Goal: Navigation & Orientation: Find specific page/section

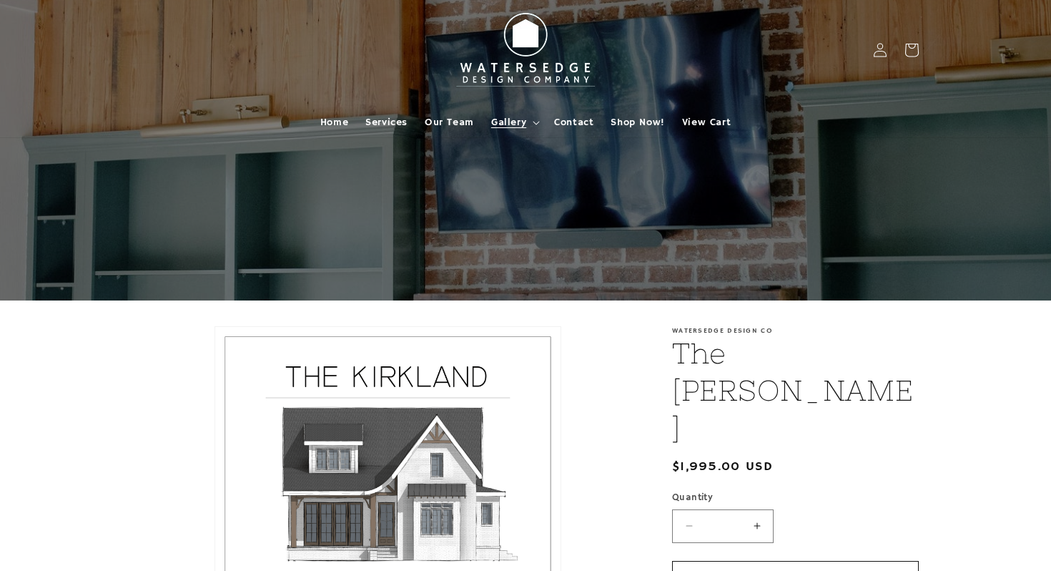
click at [540, 120] on summary "Gallery" at bounding box center [514, 122] width 63 height 30
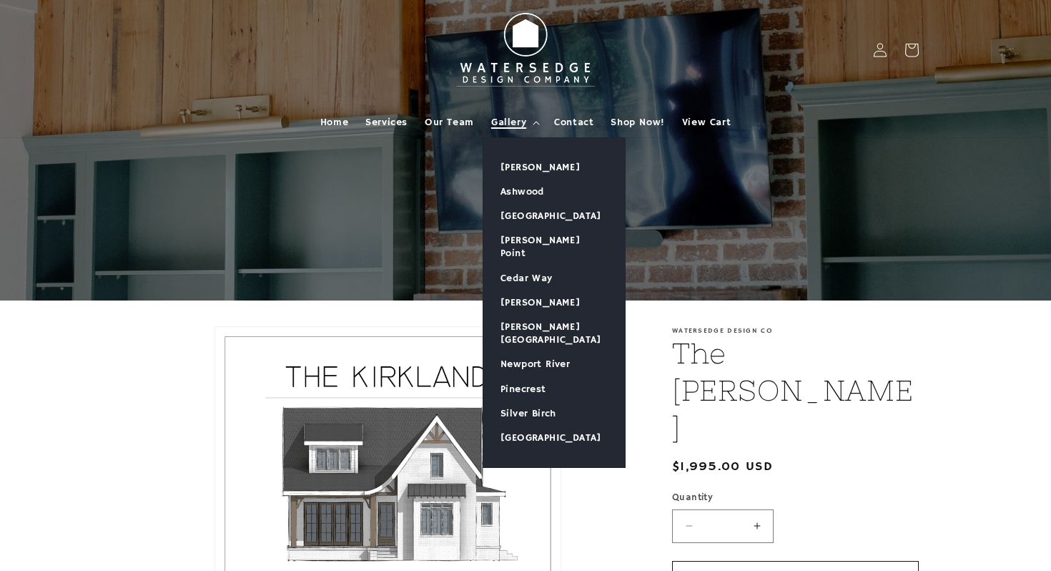
click at [512, 123] on span "Gallery" at bounding box center [508, 122] width 35 height 13
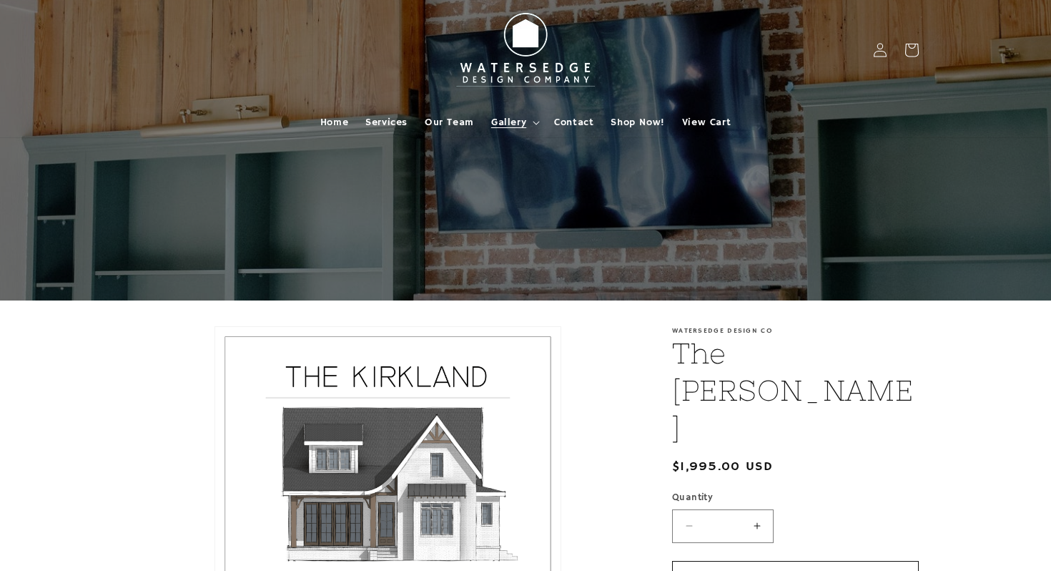
click at [512, 117] on span "Gallery" at bounding box center [508, 122] width 35 height 13
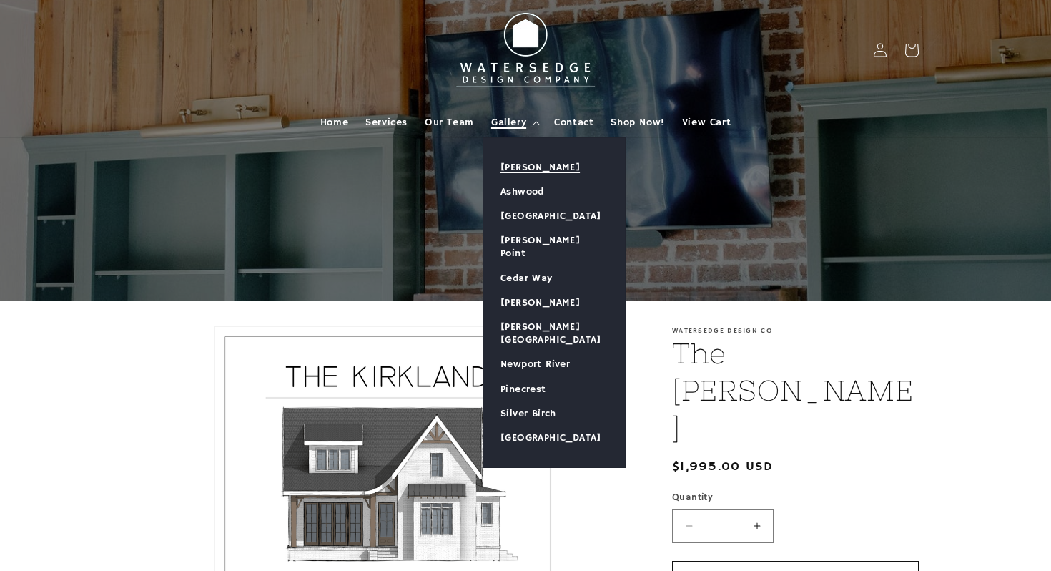
click at [518, 161] on link "[PERSON_NAME]" at bounding box center [554, 167] width 142 height 24
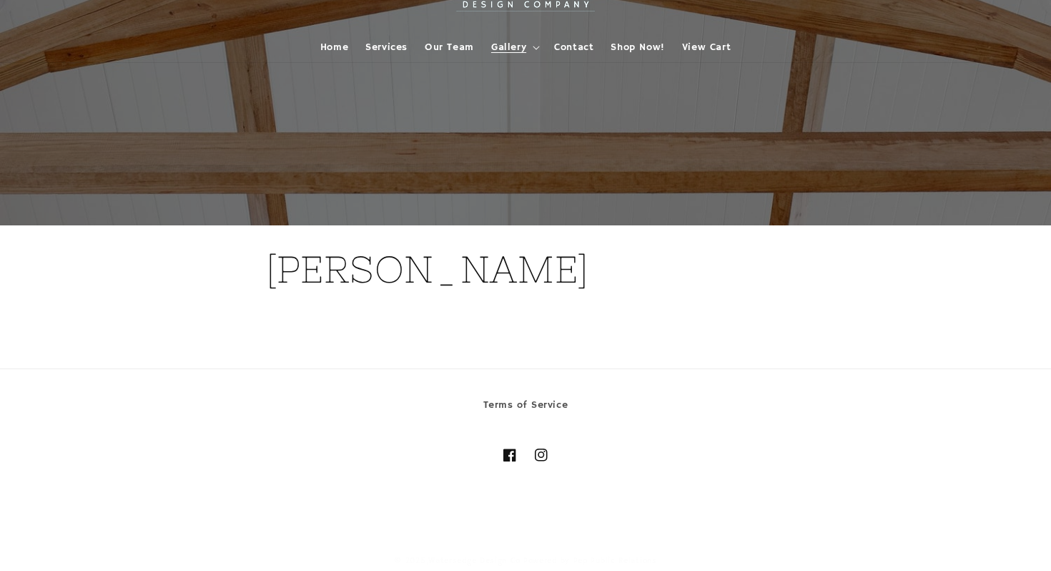
scroll to position [84, 0]
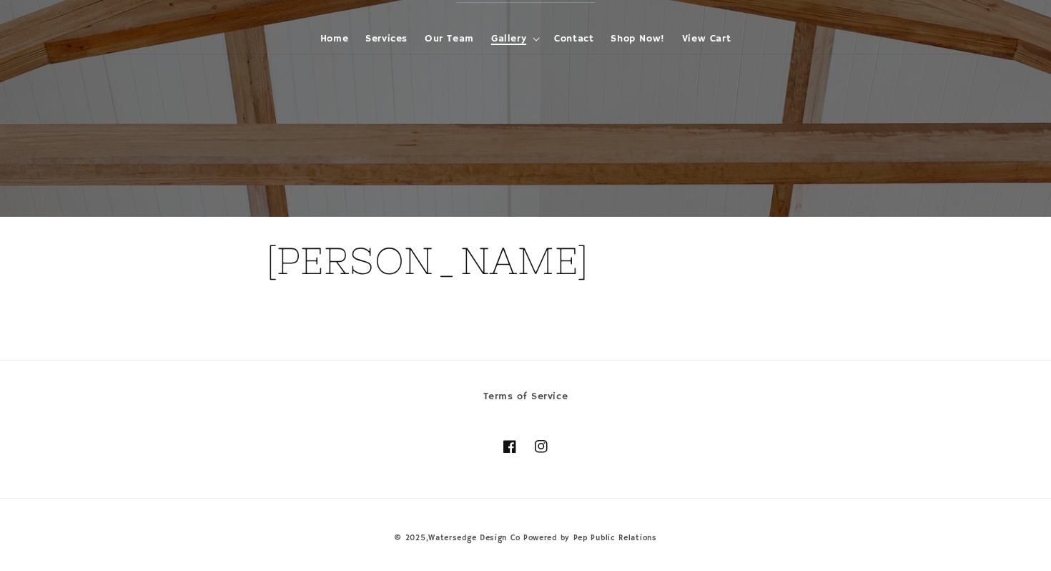
click at [538, 38] on icon at bounding box center [536, 39] width 7 height 4
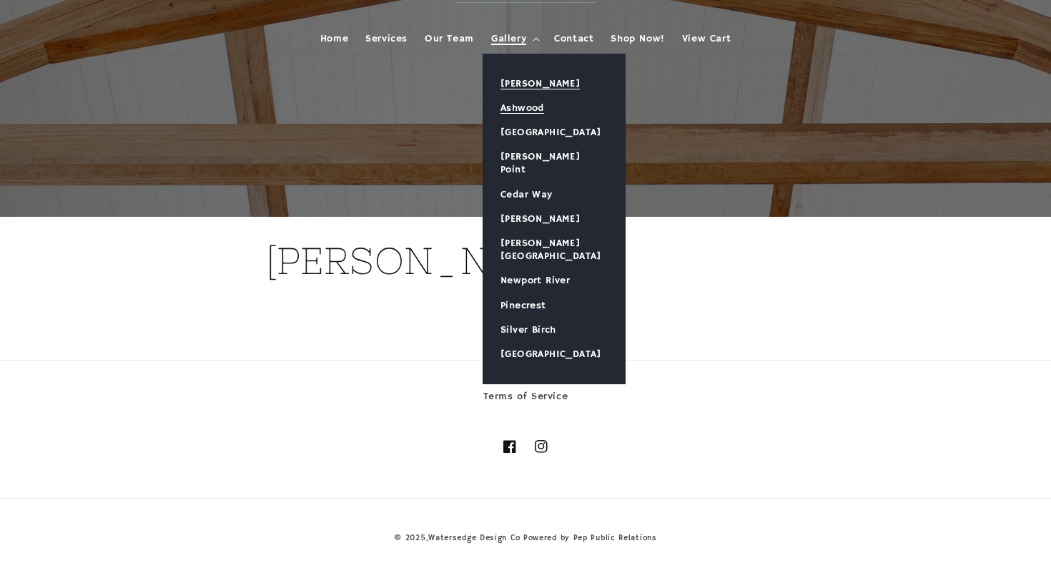
click at [532, 114] on link "Ashwood" at bounding box center [554, 108] width 142 height 24
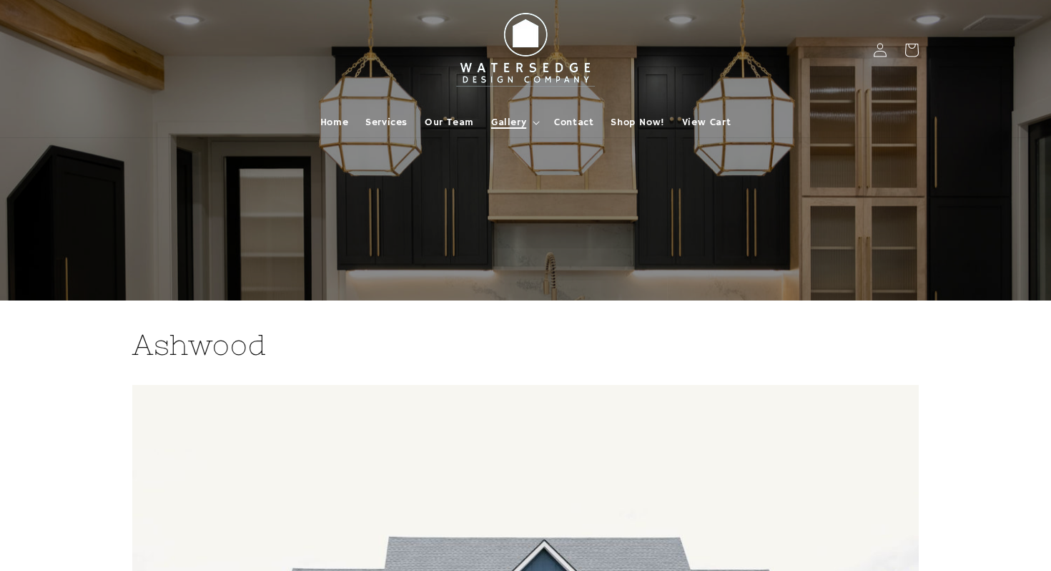
click at [531, 118] on summary "Gallery" at bounding box center [514, 122] width 63 height 30
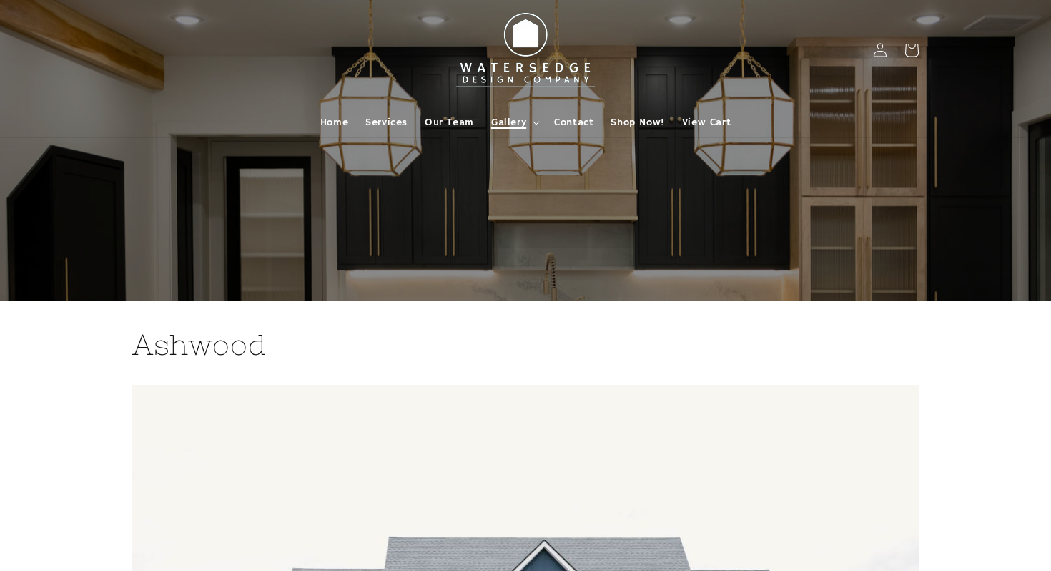
click at [536, 122] on icon at bounding box center [536, 123] width 7 height 4
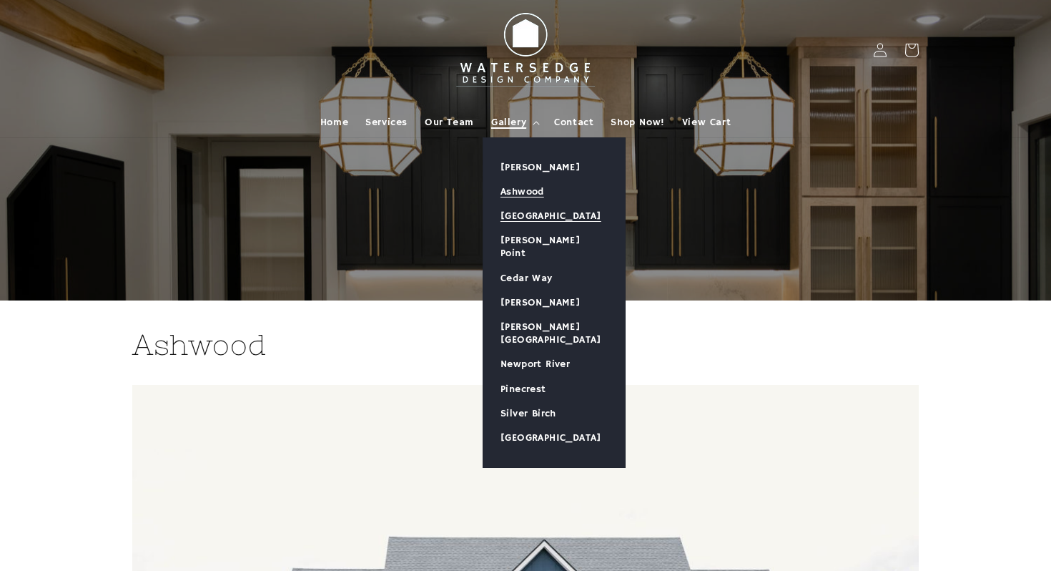
click at [522, 213] on link "[GEOGRAPHIC_DATA]" at bounding box center [554, 216] width 142 height 24
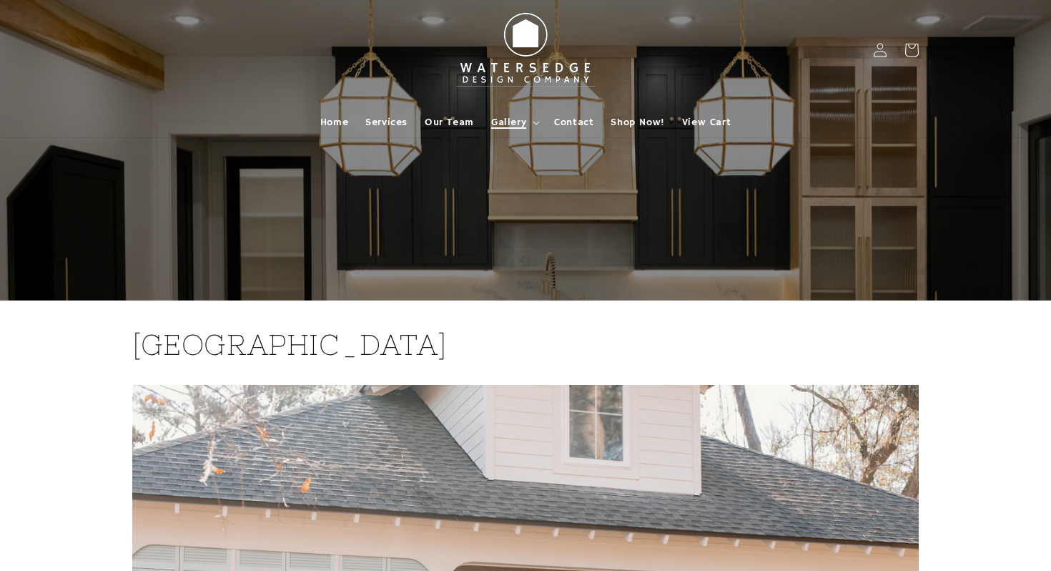
click at [541, 126] on summary "Gallery" at bounding box center [514, 122] width 63 height 30
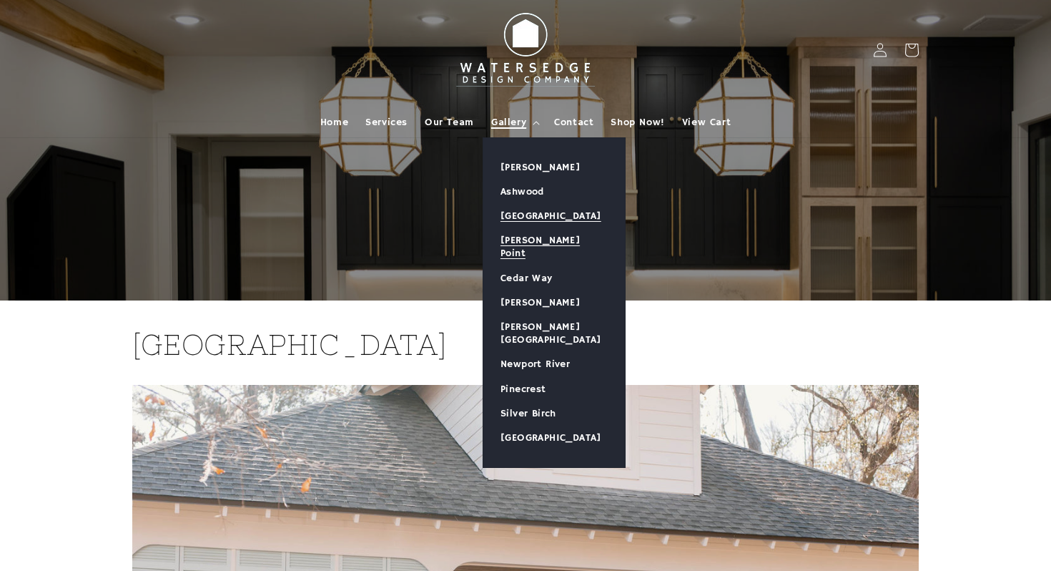
click at [541, 243] on link "[PERSON_NAME] Point" at bounding box center [554, 246] width 142 height 37
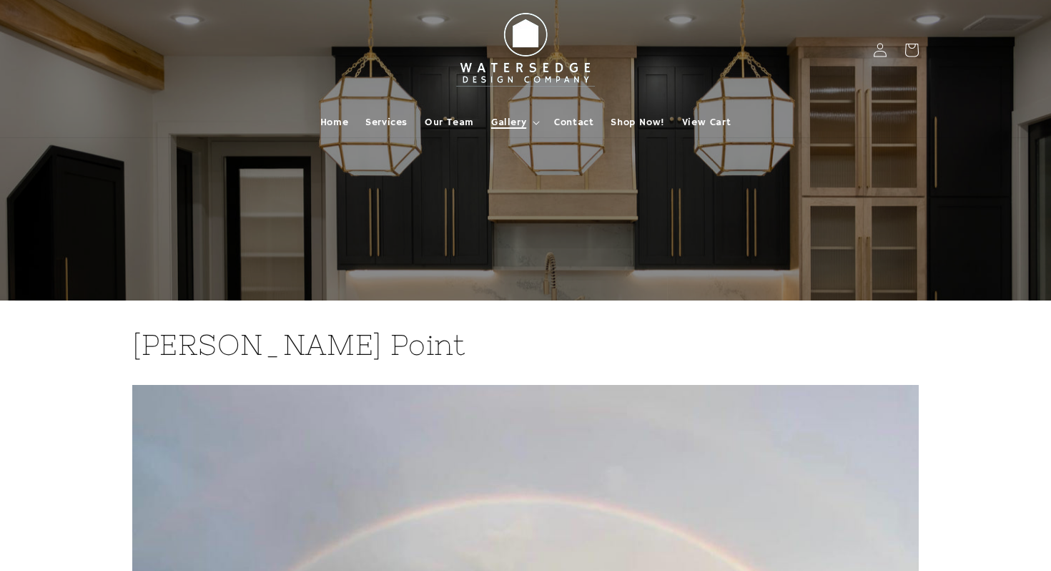
click at [537, 122] on icon at bounding box center [536, 123] width 6 height 4
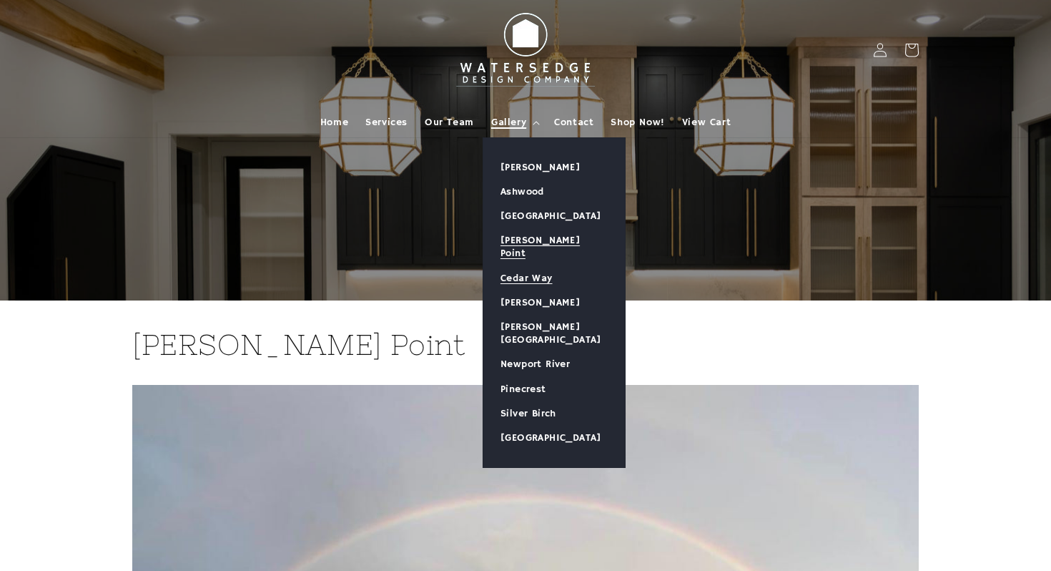
click at [534, 270] on link "Cedar Way" at bounding box center [554, 278] width 142 height 24
